Goal: Find specific page/section: Find specific page/section

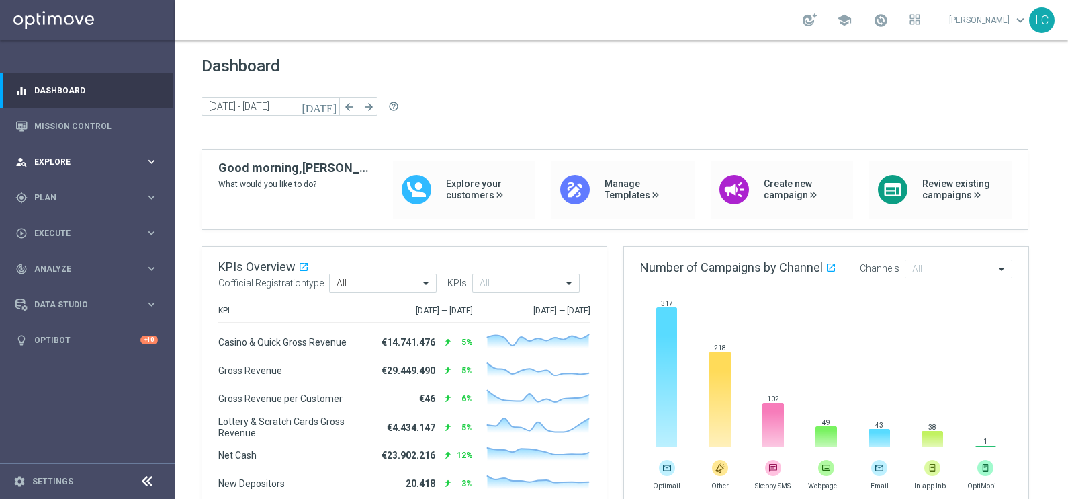
click at [52, 157] on div "person_search Explore" at bounding box center [80, 162] width 130 height 12
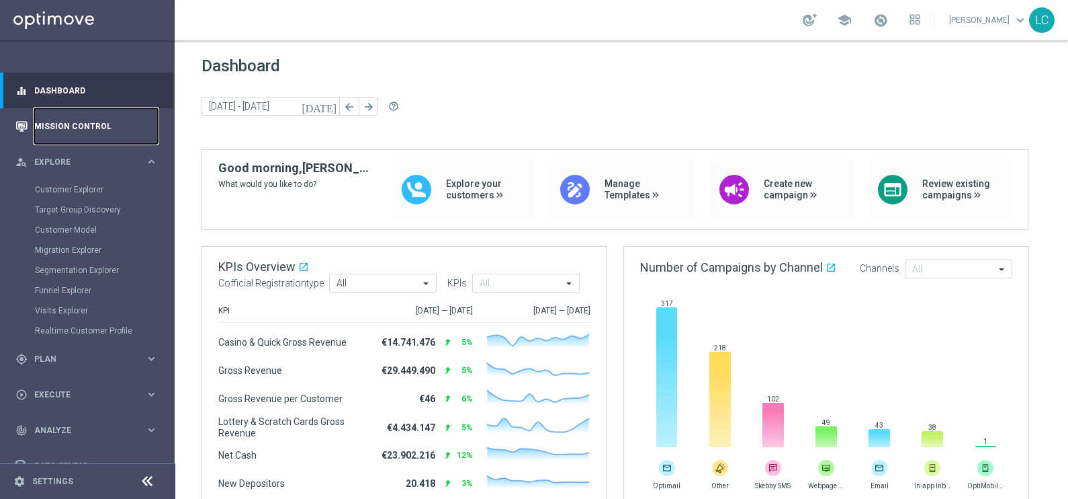
click at [58, 109] on link "Mission Control" at bounding box center [96, 126] width 124 height 36
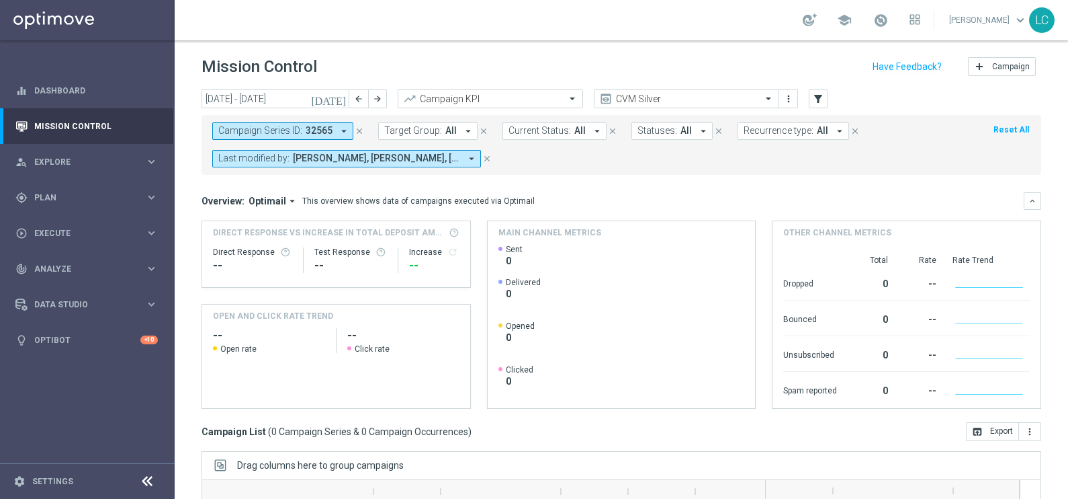
click at [361, 130] on icon "close" at bounding box center [359, 130] width 9 height 9
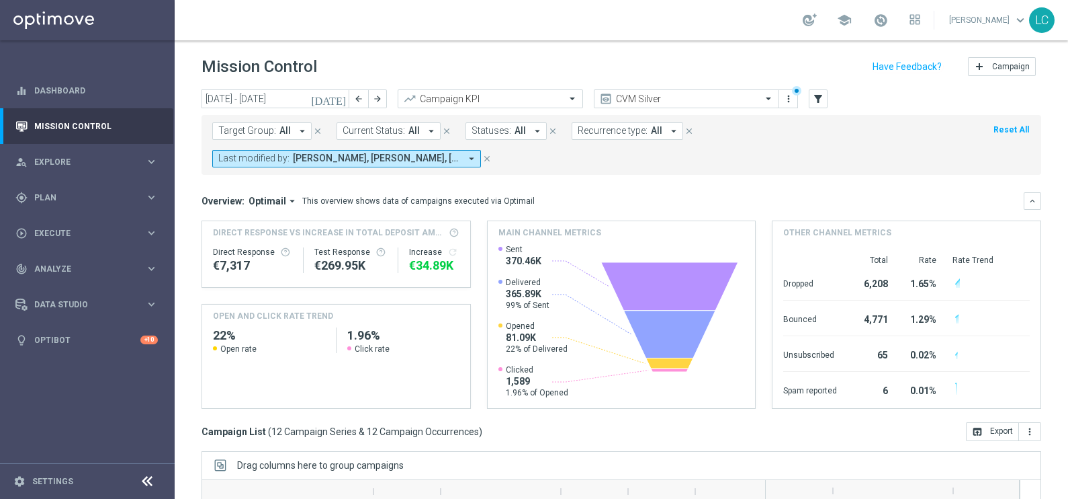
click at [380, 155] on span "[PERSON_NAME], [PERSON_NAME], [PERSON_NAME], [PERSON_NAME], [PERSON_NAME], [PER…" at bounding box center [376, 158] width 167 height 11
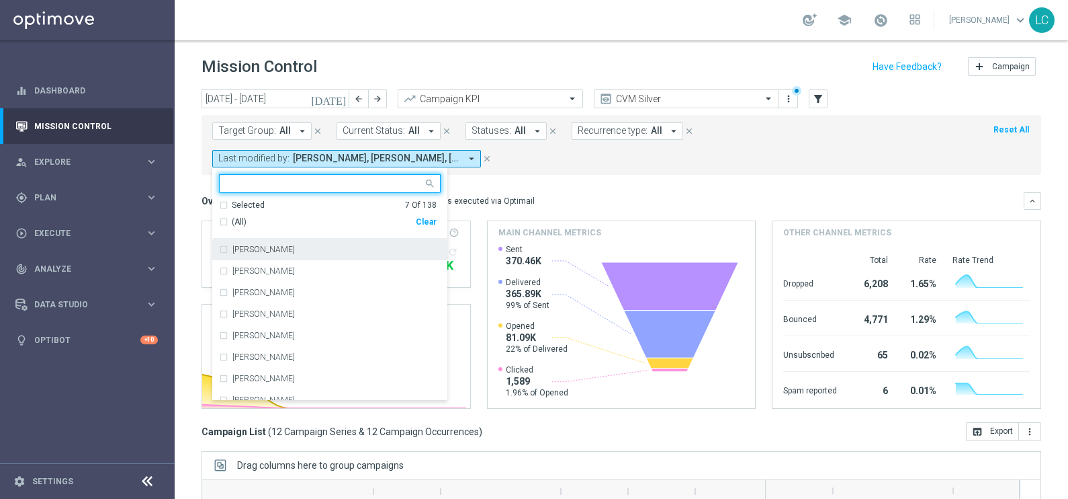
click at [366, 146] on form "Target Group: All arrow_drop_down close Current Status: All arrow_drop_down clo…" at bounding box center [591, 144] width 759 height 45
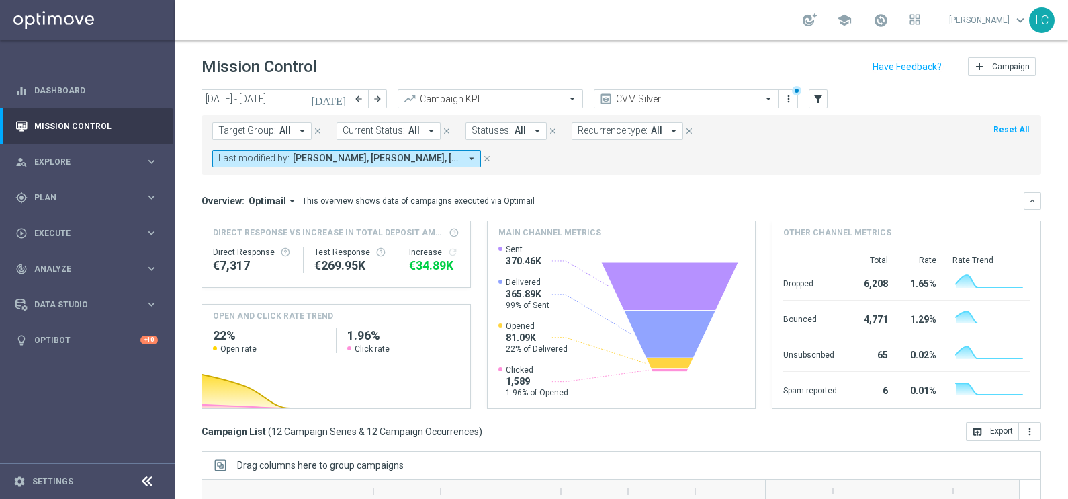
click at [366, 161] on span "[PERSON_NAME], [PERSON_NAME], [PERSON_NAME], [PERSON_NAME], [PERSON_NAME], [PER…" at bounding box center [376, 158] width 167 height 11
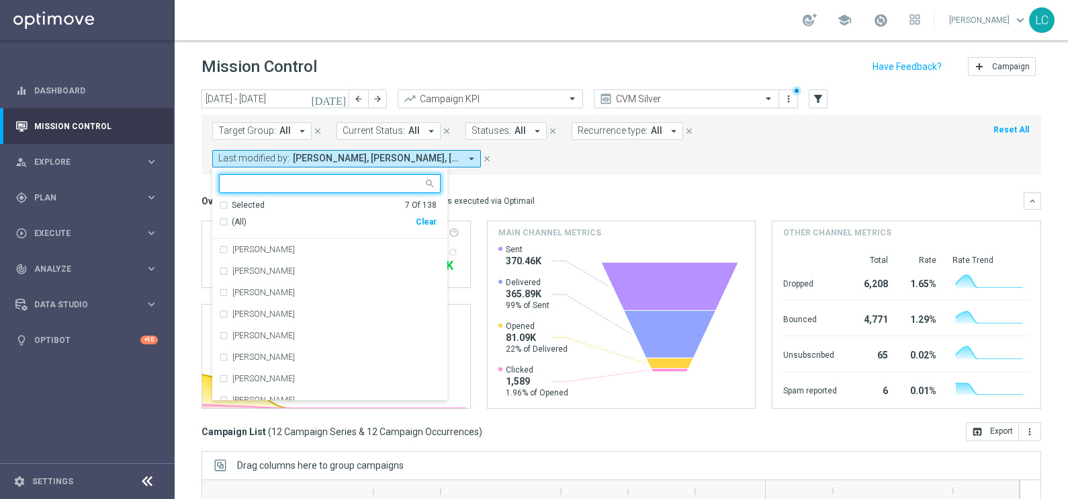
click at [225, 207] on div "Selected 7 Of 138" at bounding box center [328, 205] width 218 height 11
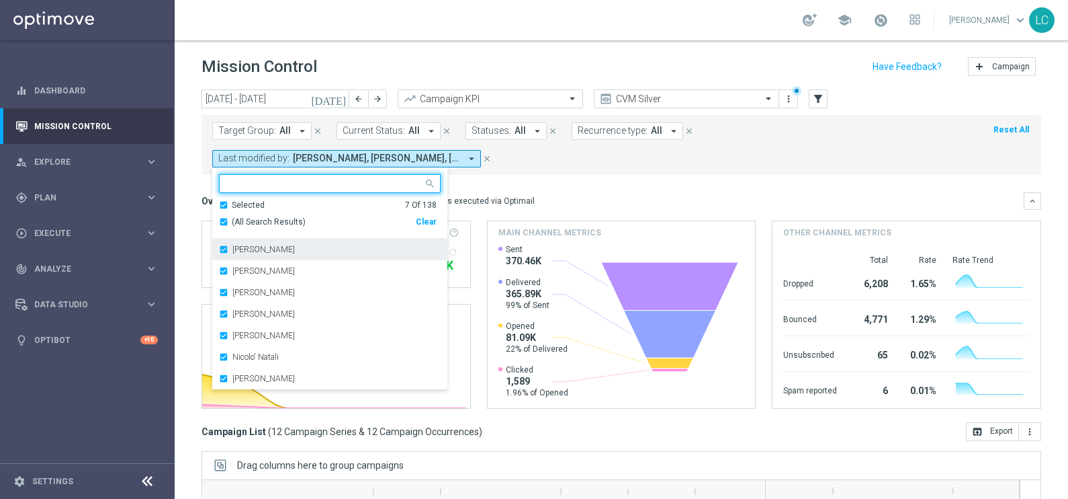
click at [231, 245] on div "[PERSON_NAME]" at bounding box center [330, 250] width 222 height 22
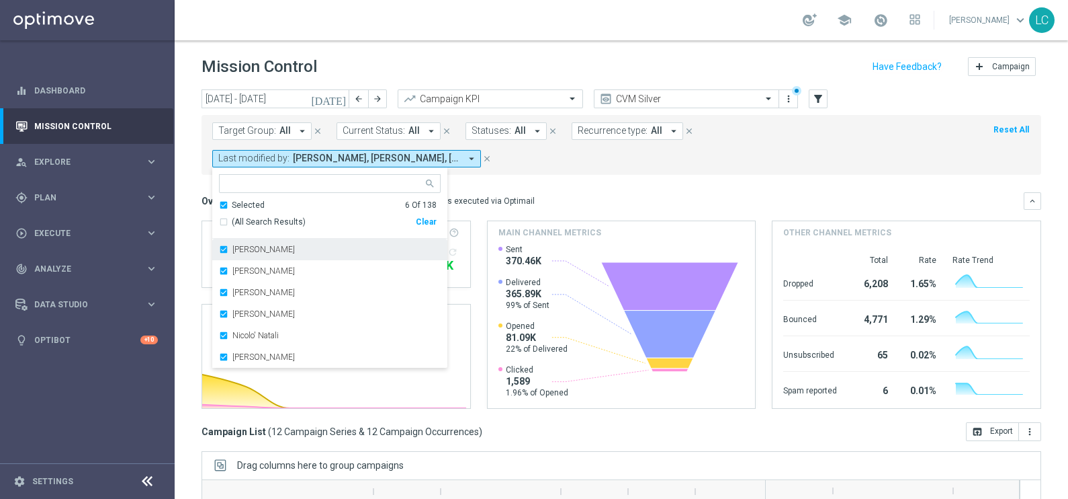
click at [231, 244] on div "[PERSON_NAME]" at bounding box center [330, 250] width 222 height 22
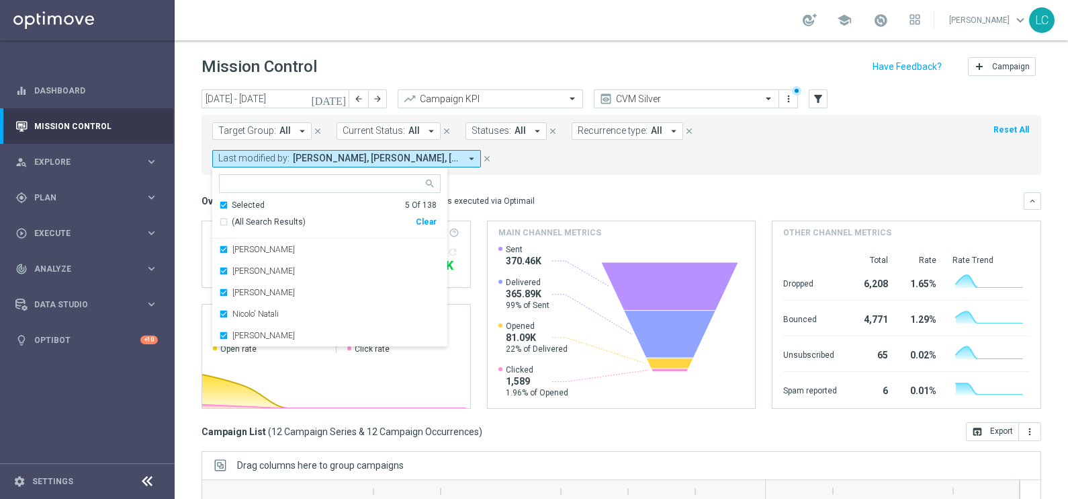
click at [231, 244] on div "[PERSON_NAME]" at bounding box center [330, 250] width 222 height 22
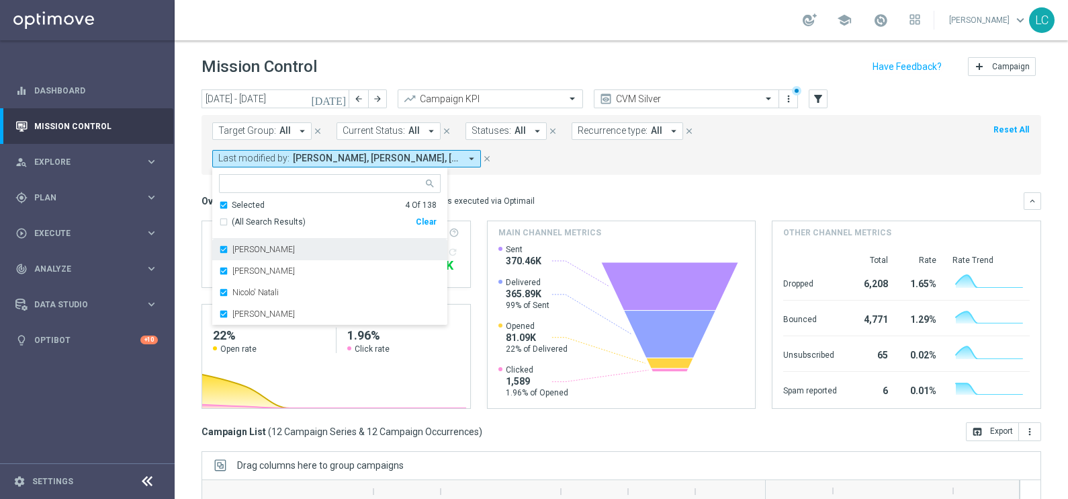
click at [231, 244] on div "[PERSON_NAME]" at bounding box center [330, 250] width 222 height 22
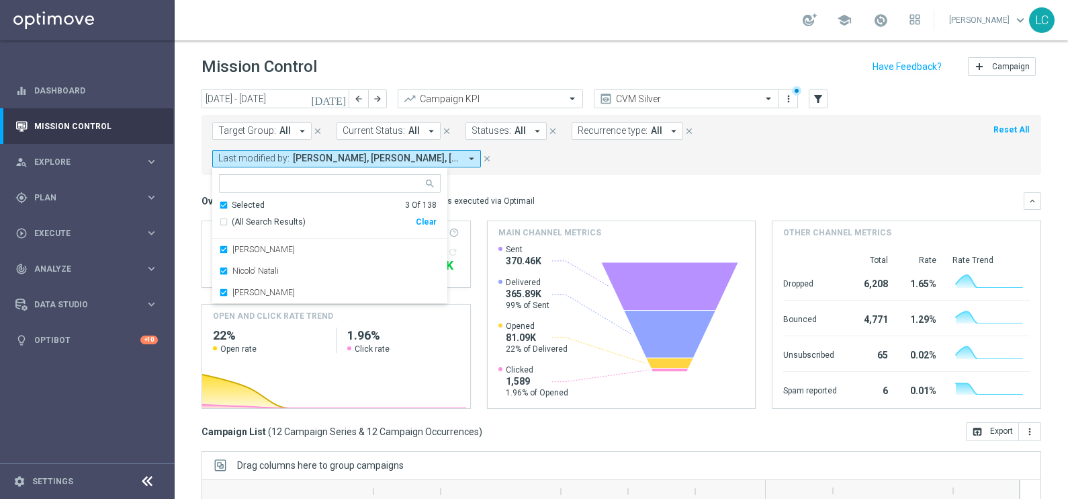
click at [231, 244] on div "[PERSON_NAME]" at bounding box center [330, 250] width 222 height 22
click at [231, 244] on div "Nicolo' Natali" at bounding box center [330, 250] width 222 height 22
click at [269, 178] on input "text" at bounding box center [324, 183] width 197 height 11
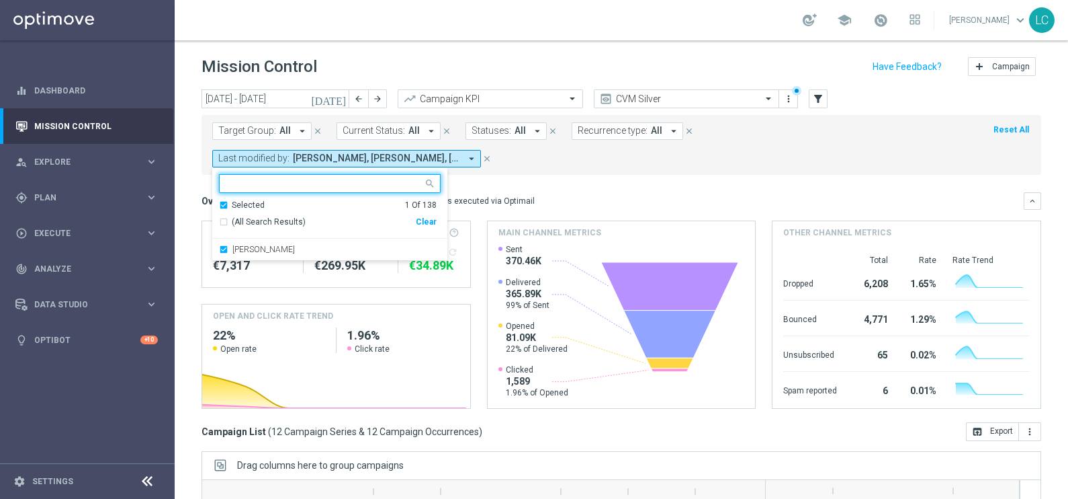
type input "f"
click at [249, 200] on div "Selected" at bounding box center [248, 205] width 33 height 11
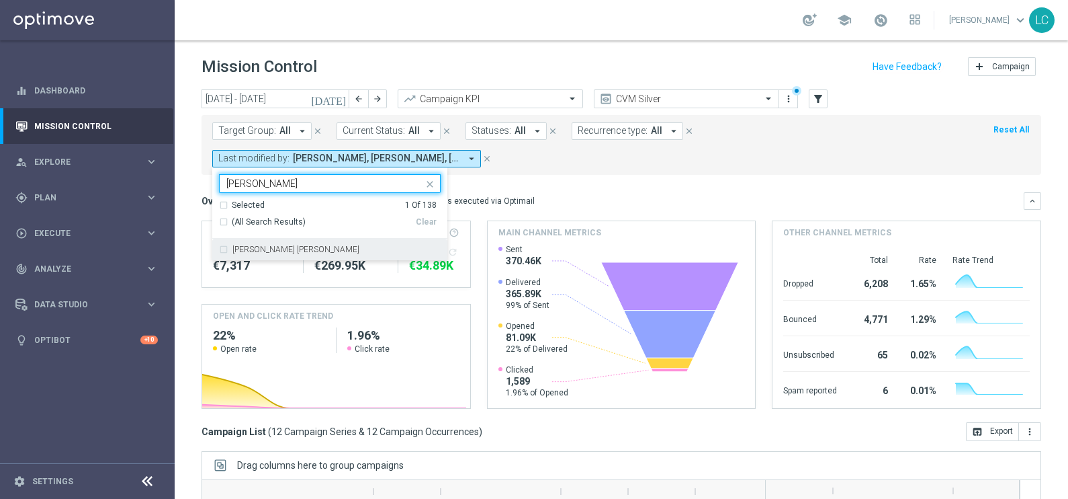
click at [257, 249] on label "[PERSON_NAME] [PERSON_NAME]" at bounding box center [296, 249] width 127 height 8
type input "[PERSON_NAME]"
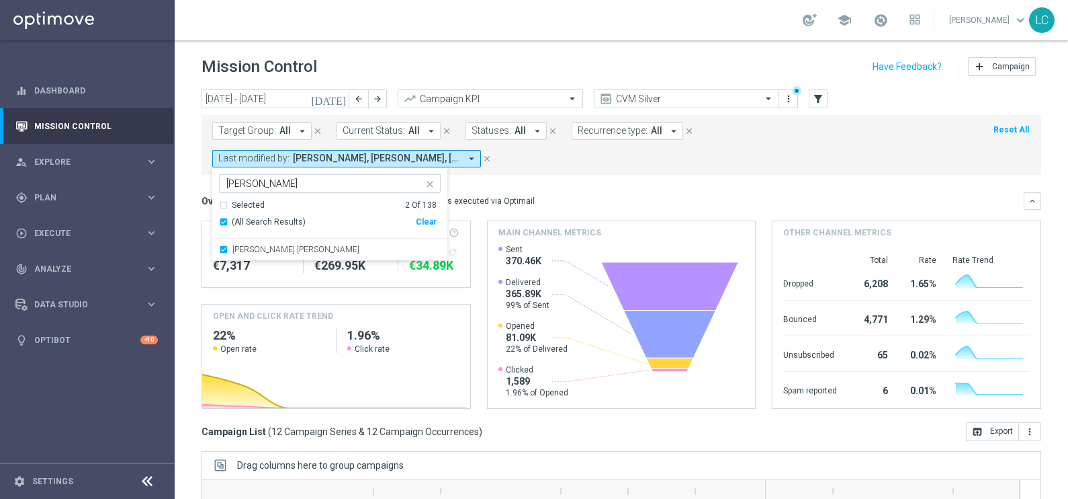
click at [669, 188] on mini-dashboard "Overview: Optimail arrow_drop_down This overview shows data of campaigns execut…" at bounding box center [622, 298] width 840 height 247
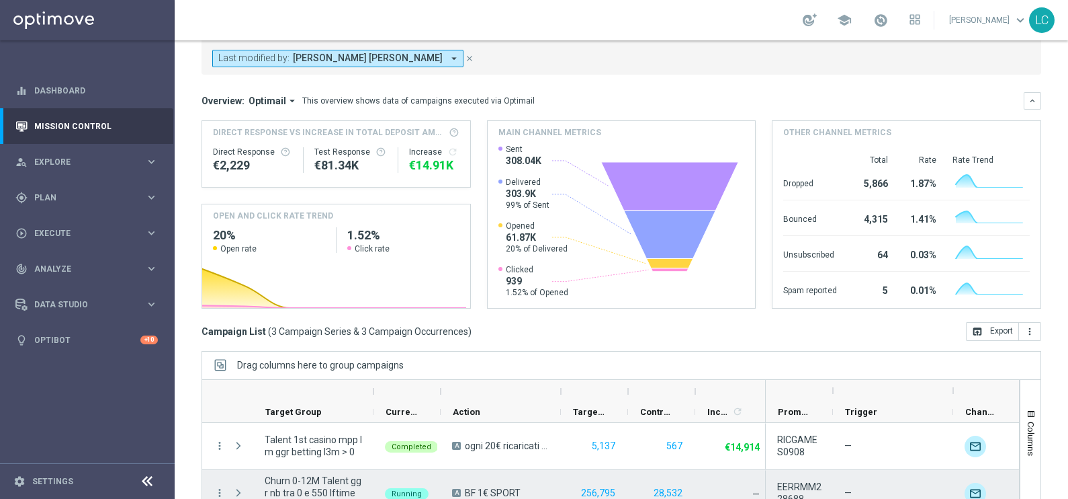
scroll to position [200, 0]
